Goal: Connect with others

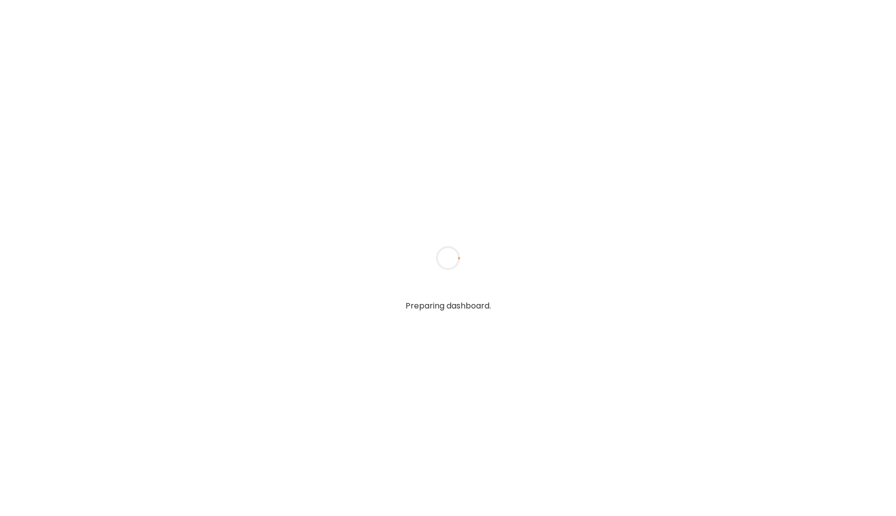
type input "*****"
type input "**********"
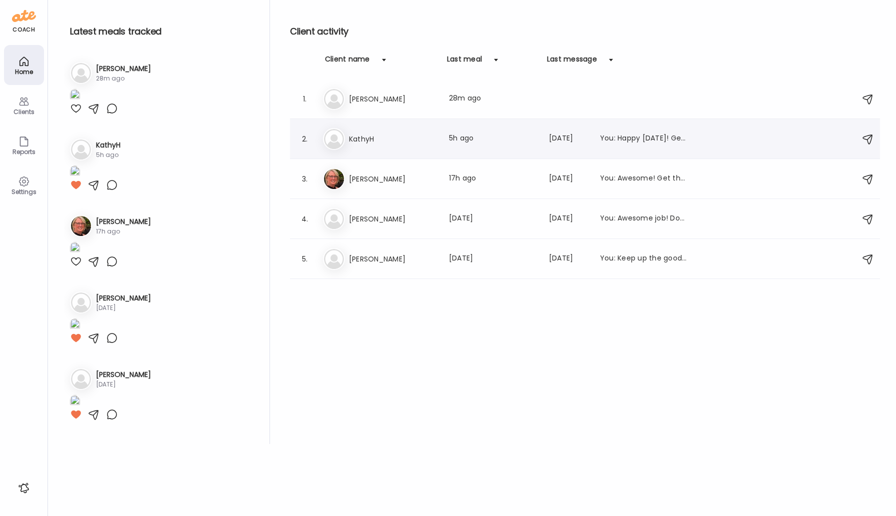
type input "**********"
click at [364, 147] on div "Ka [PERSON_NAME] Last meal: 5h ago Last message: [DATE] You: Happy [DATE]! Get …" at bounding box center [586, 139] width 527 height 22
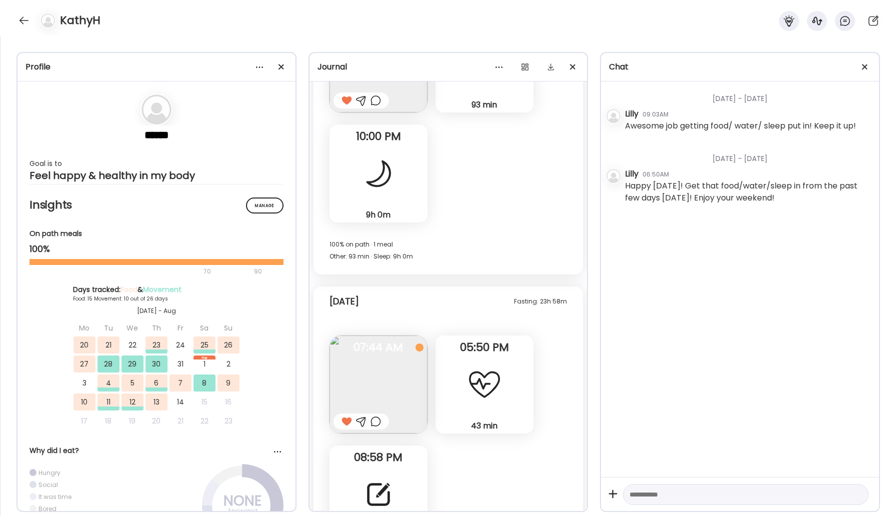
scroll to position [10905, 0]
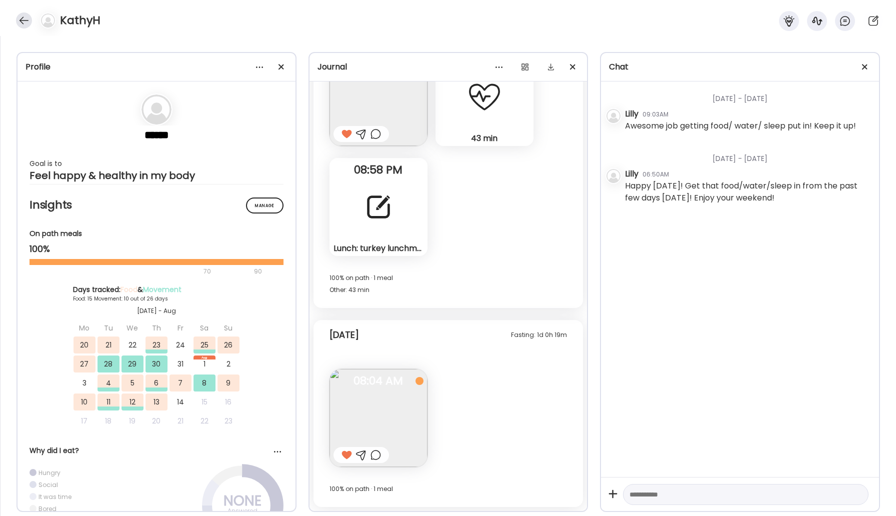
click at [19, 19] on div at bounding box center [24, 21] width 16 height 16
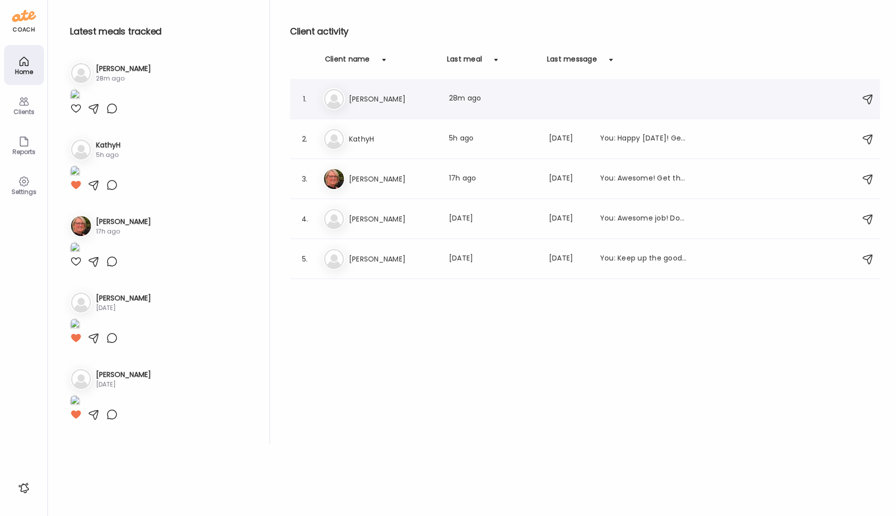
click at [373, 94] on h3 "[PERSON_NAME]" at bounding box center [393, 99] width 88 height 12
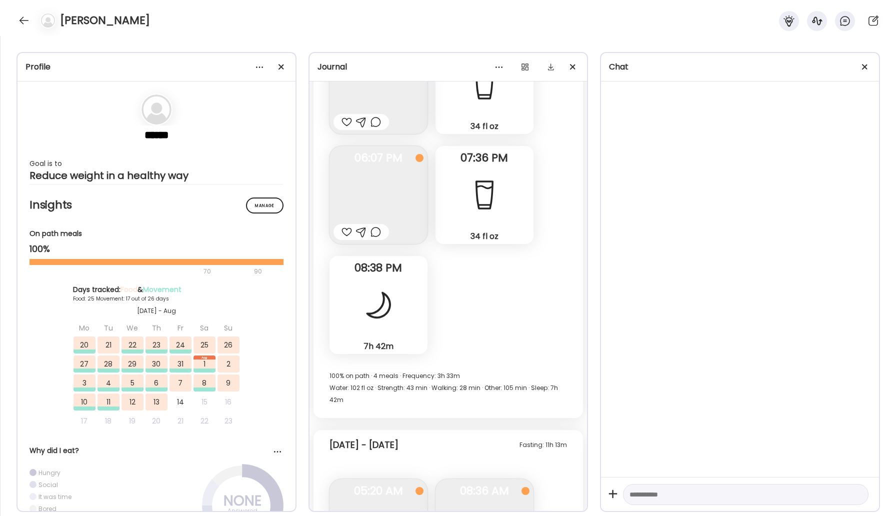
scroll to position [25062, 0]
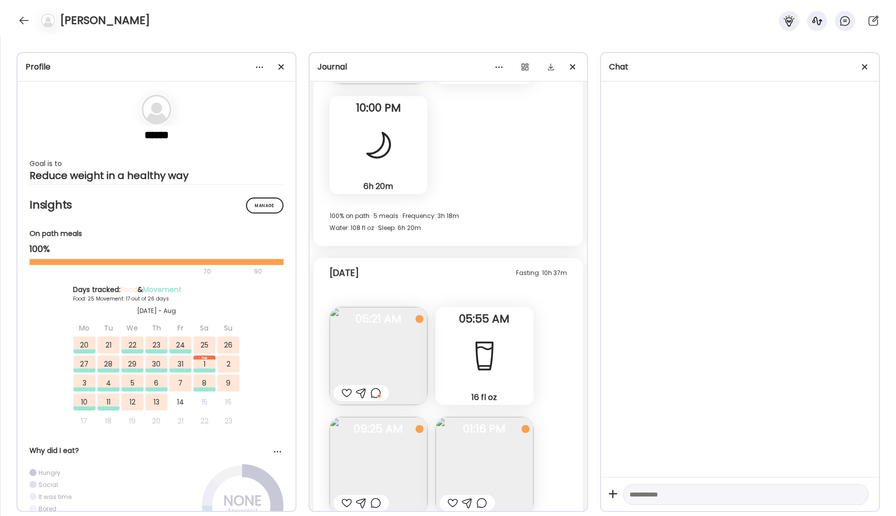
click at [493, 417] on img at bounding box center [485, 466] width 98 height 98
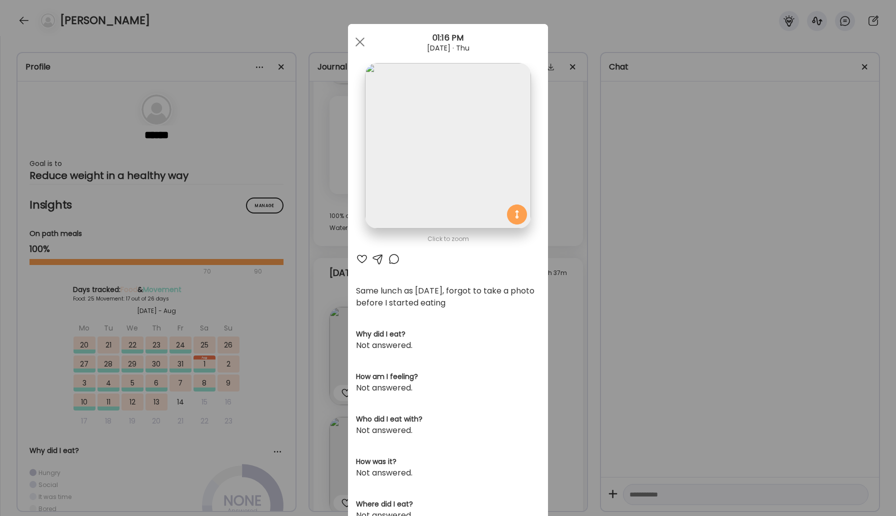
scroll to position [135, 0]
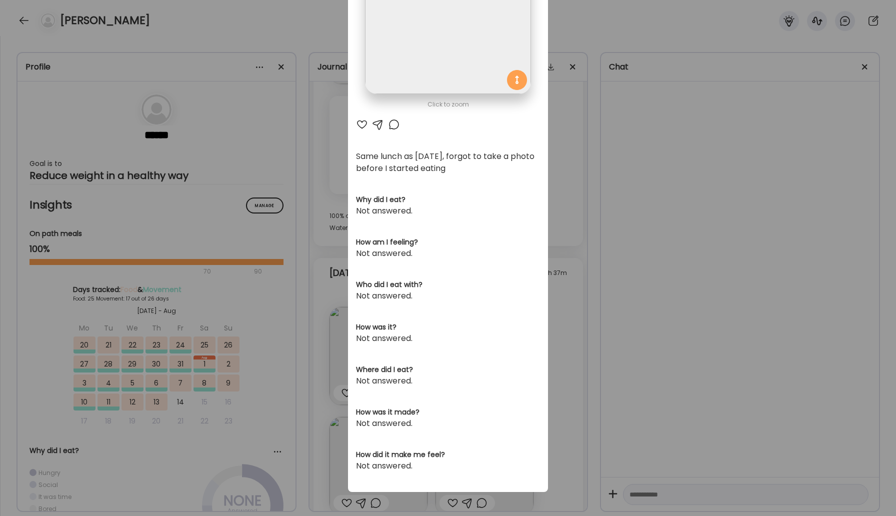
click at [392, 126] on div at bounding box center [394, 125] width 12 height 12
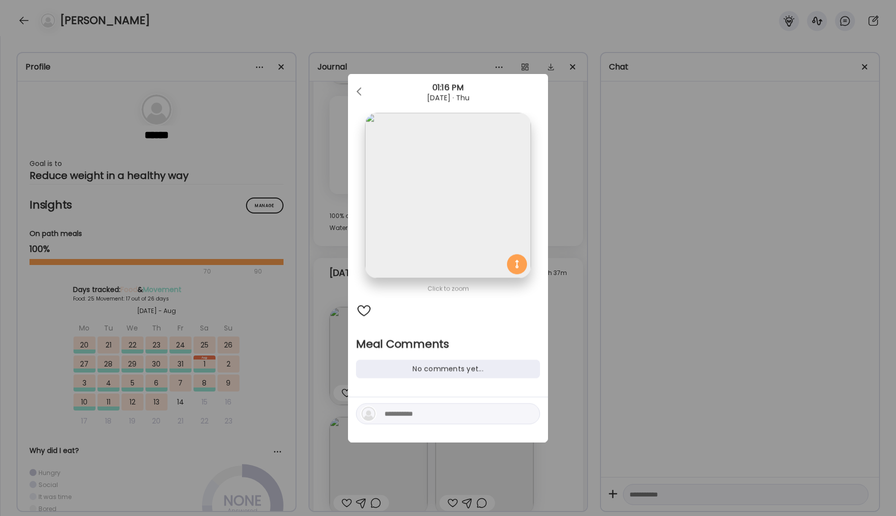
click at [391, 415] on textarea at bounding box center [452, 414] width 135 height 12
type textarea "*****"
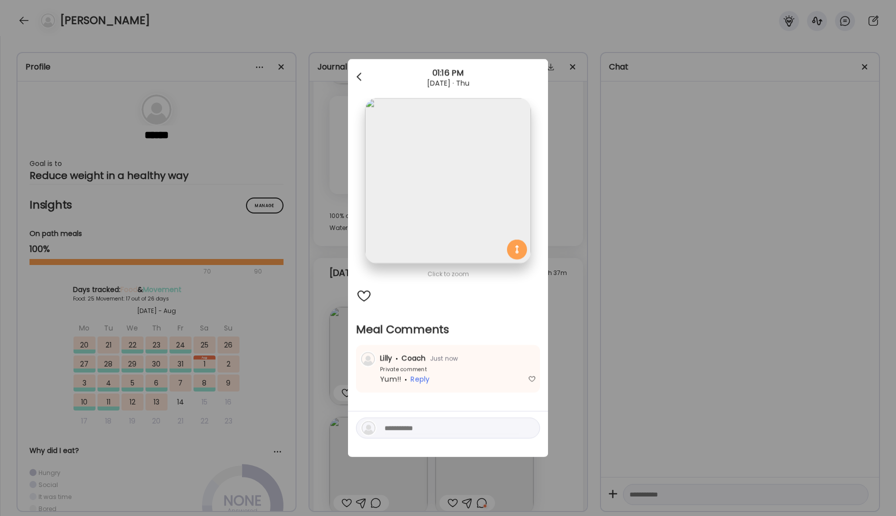
click at [358, 77] on span at bounding box center [359, 75] width 5 height 5
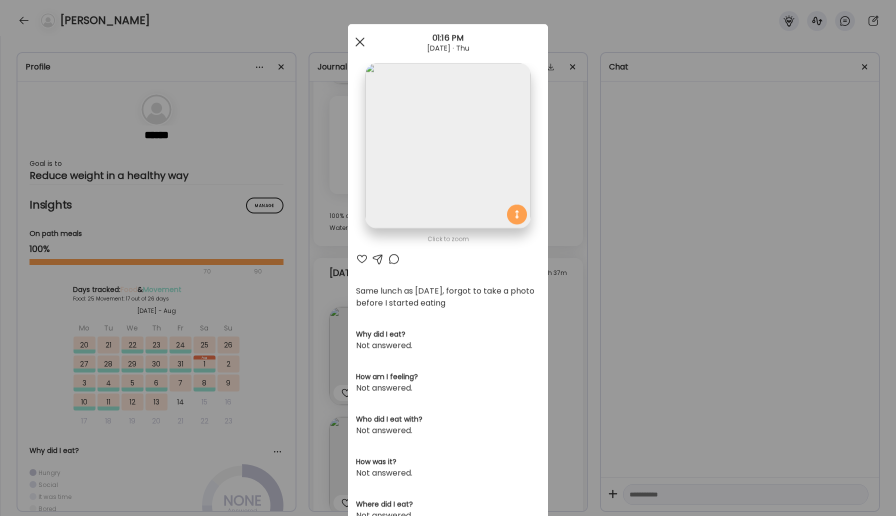
click at [361, 39] on div at bounding box center [360, 42] width 20 height 20
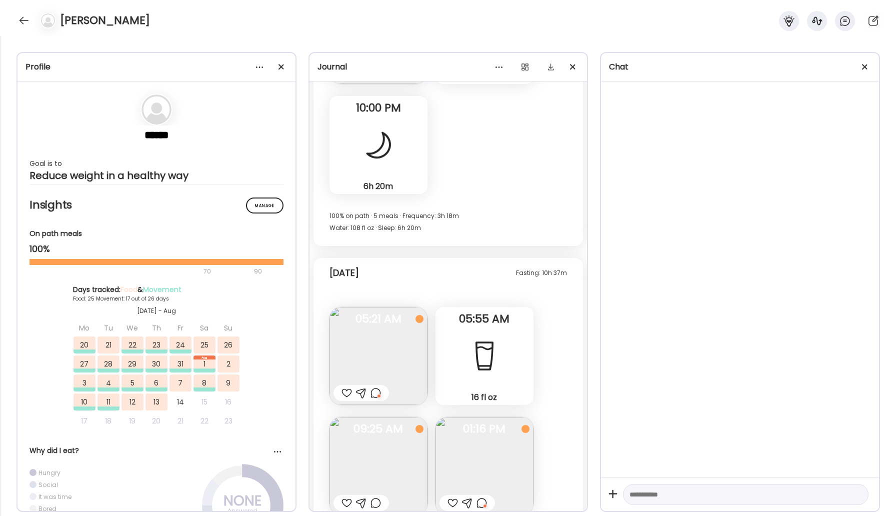
click at [346, 497] on div at bounding box center [347, 503] width 11 height 12
click at [23, 15] on div at bounding box center [24, 21] width 16 height 16
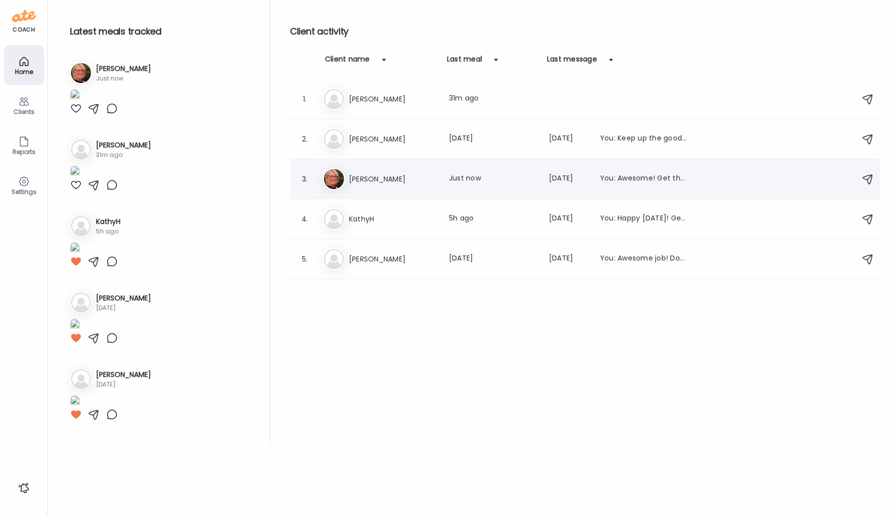
click at [359, 185] on h3 "[PERSON_NAME]" at bounding box center [393, 179] width 88 height 12
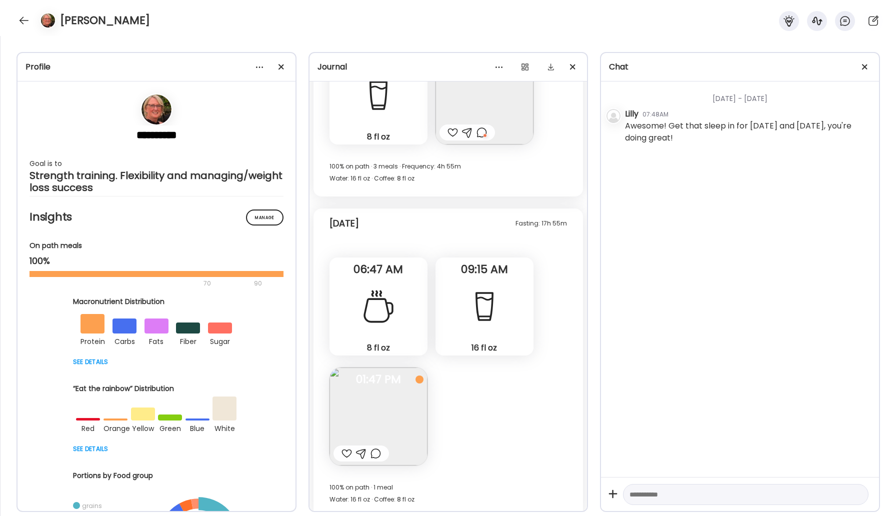
scroll to position [17267, 0]
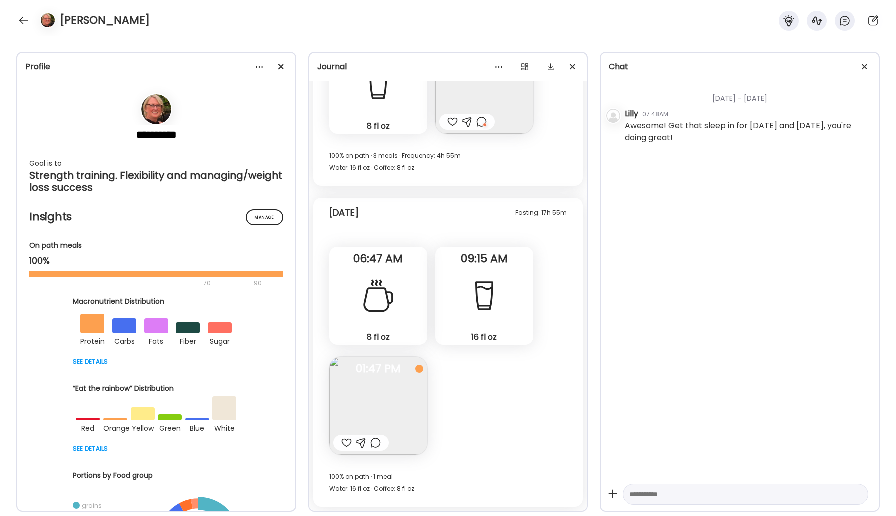
click at [403, 387] on img at bounding box center [379, 406] width 98 height 98
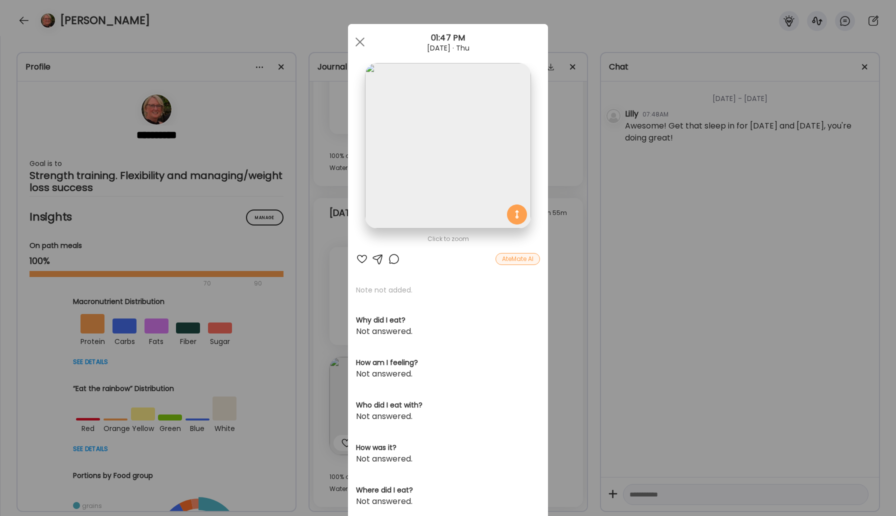
click at [460, 195] on img at bounding box center [448, 146] width 166 height 166
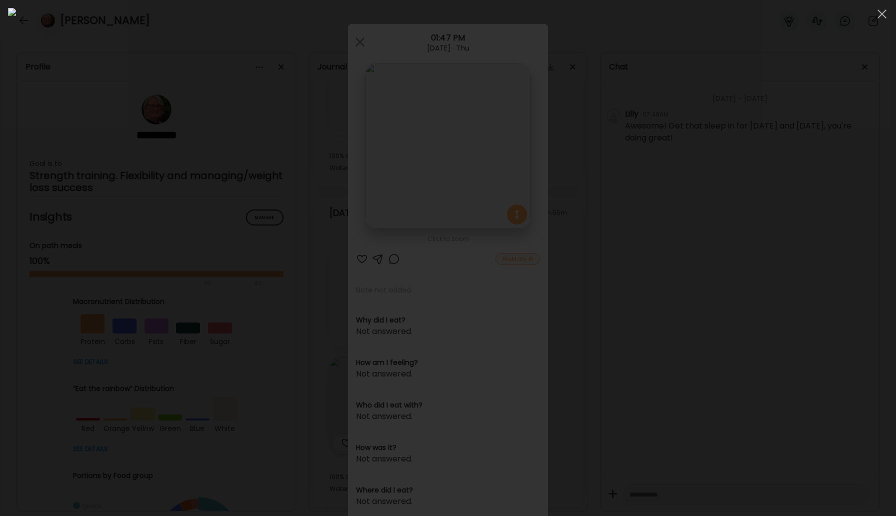
click at [461, 200] on img at bounding box center [448, 258] width 880 height 500
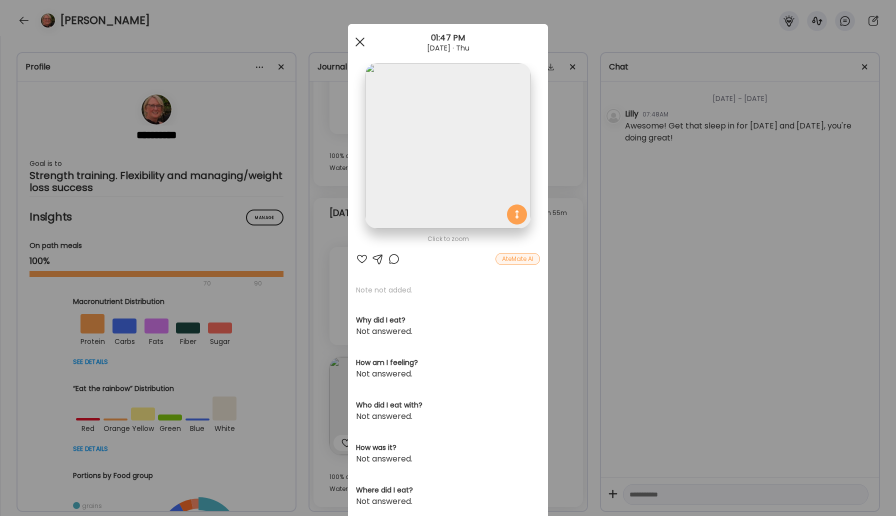
click at [355, 43] on div at bounding box center [360, 42] width 20 height 20
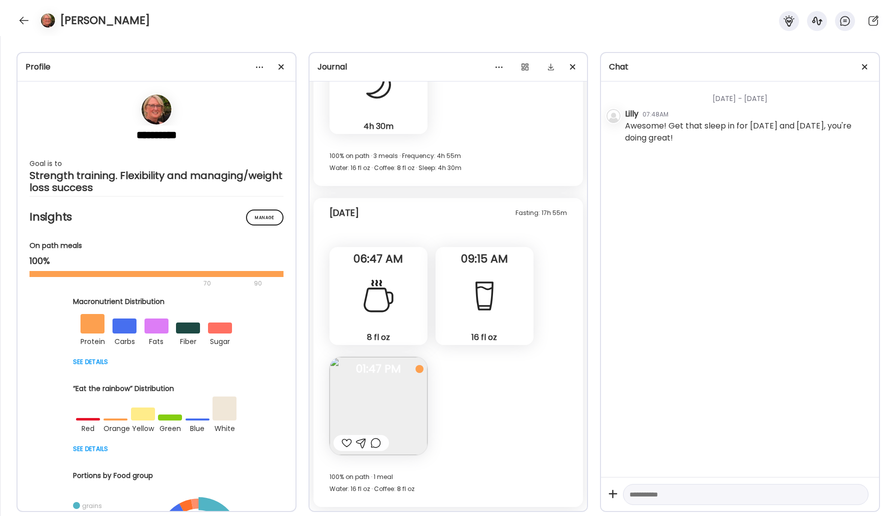
scroll to position [17157, 0]
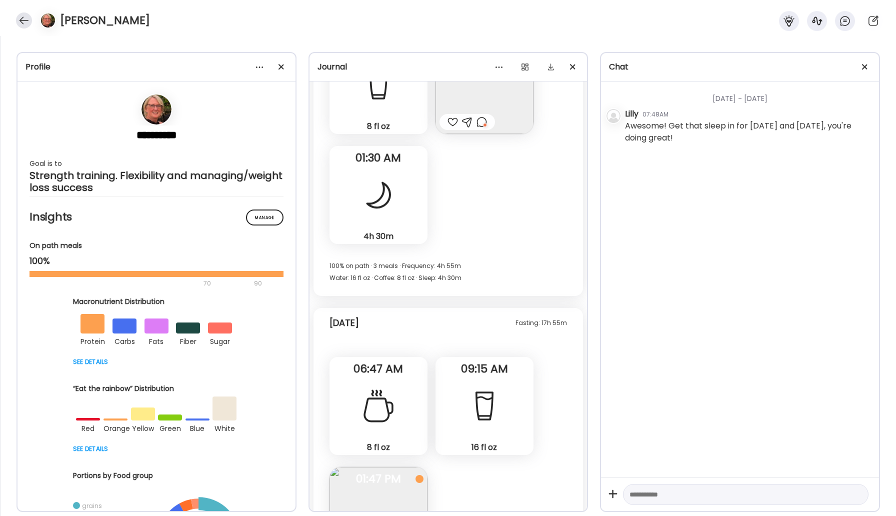
click at [22, 21] on div at bounding box center [24, 21] width 16 height 16
